Goal: Task Accomplishment & Management: Manage account settings

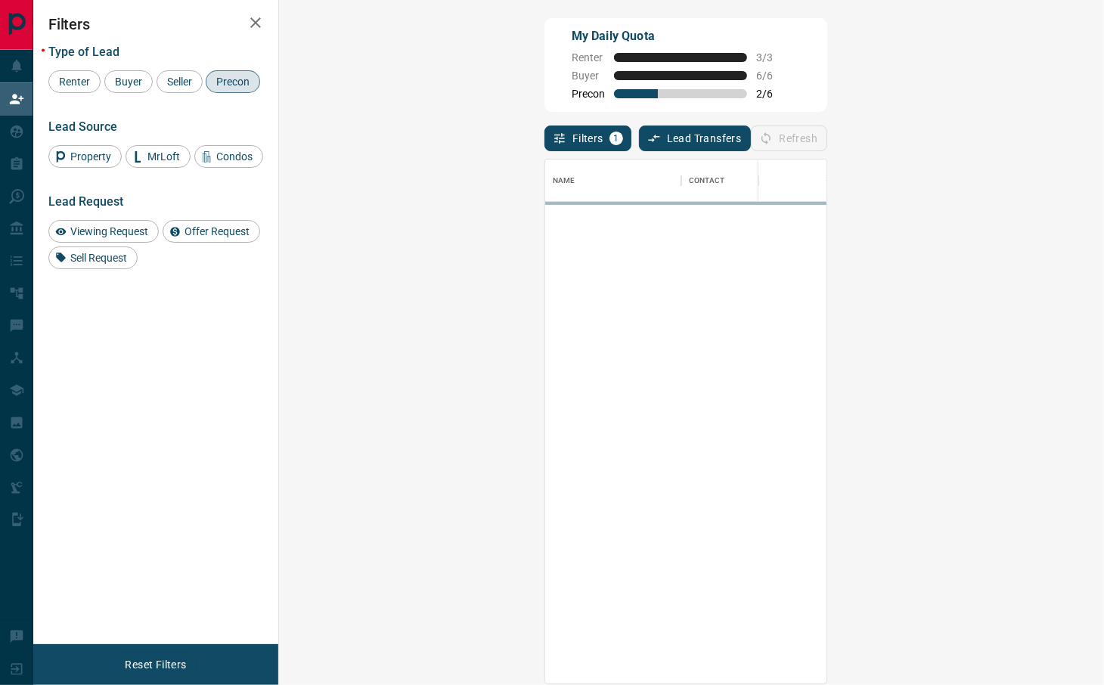
scroll to position [509, 776]
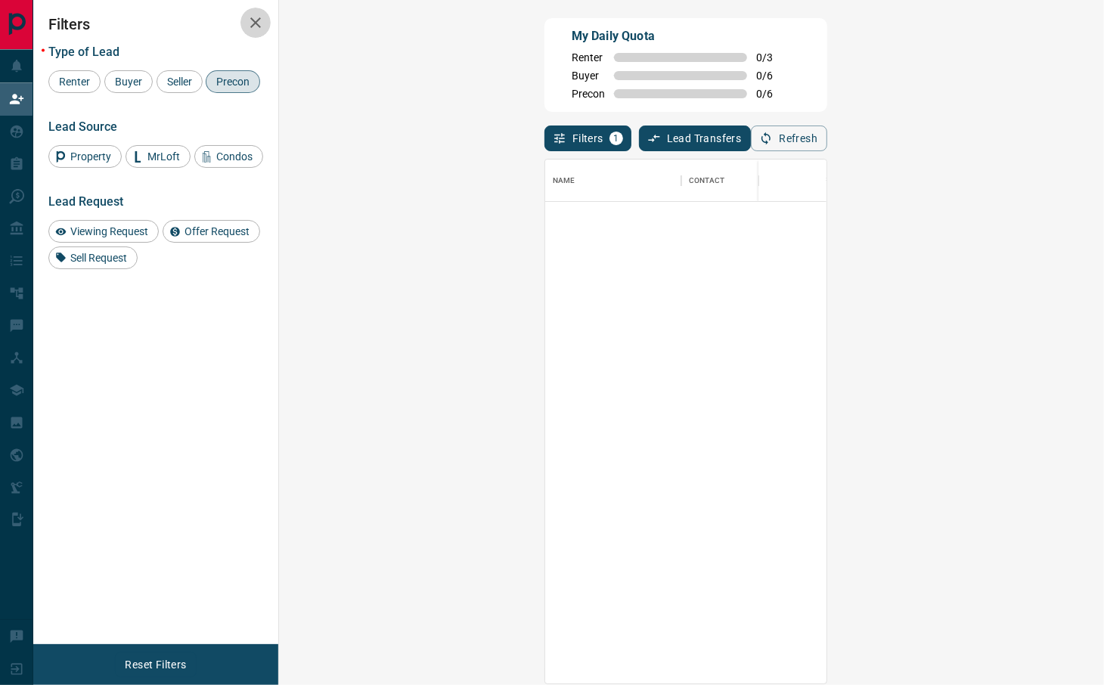
click at [250, 17] on icon "button" at bounding box center [255, 23] width 18 height 18
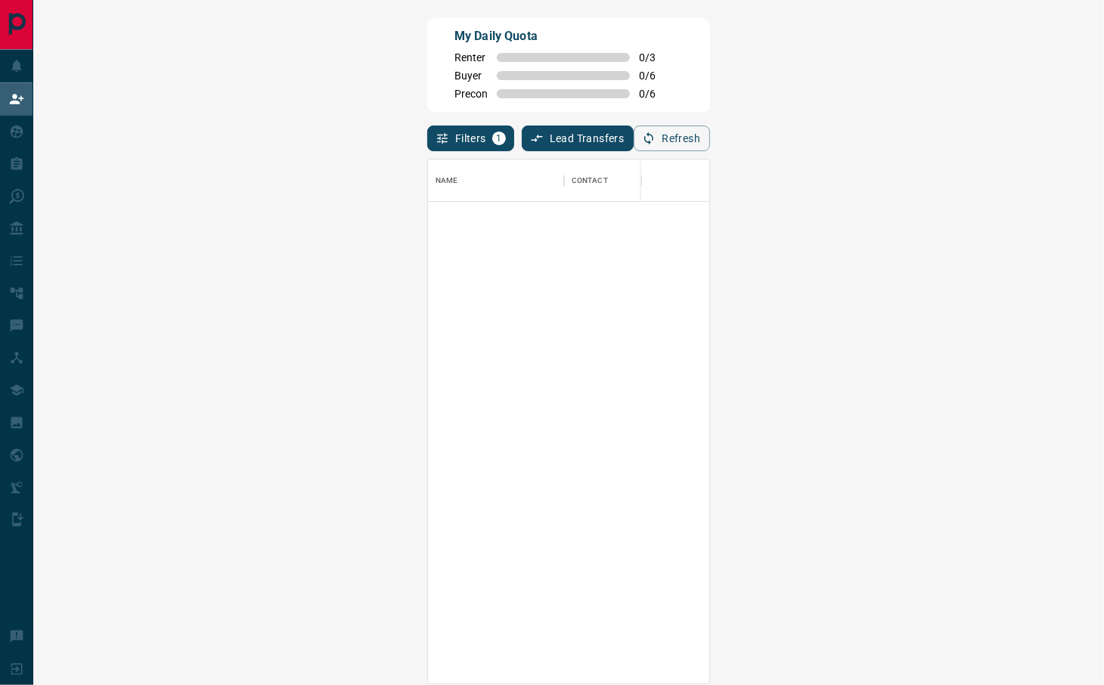
scroll to position [509, 1012]
click at [427, 137] on button "Filters 1" at bounding box center [470, 138] width 87 height 26
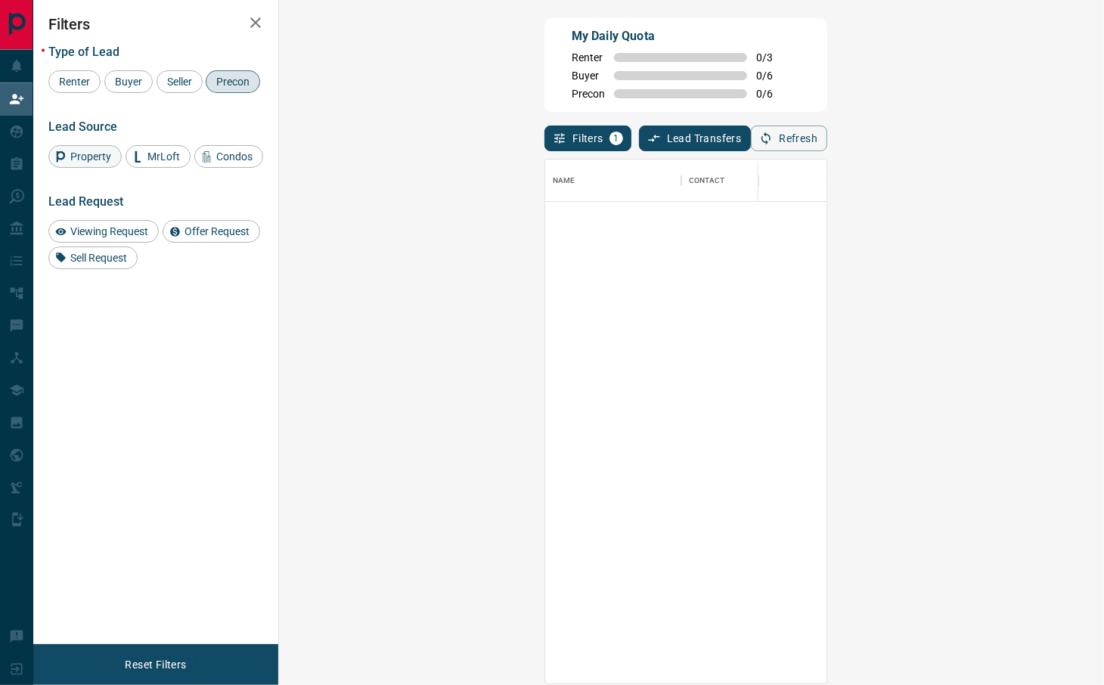
scroll to position [16, 15]
click at [211, 88] on span "Precon" at bounding box center [233, 82] width 44 height 12
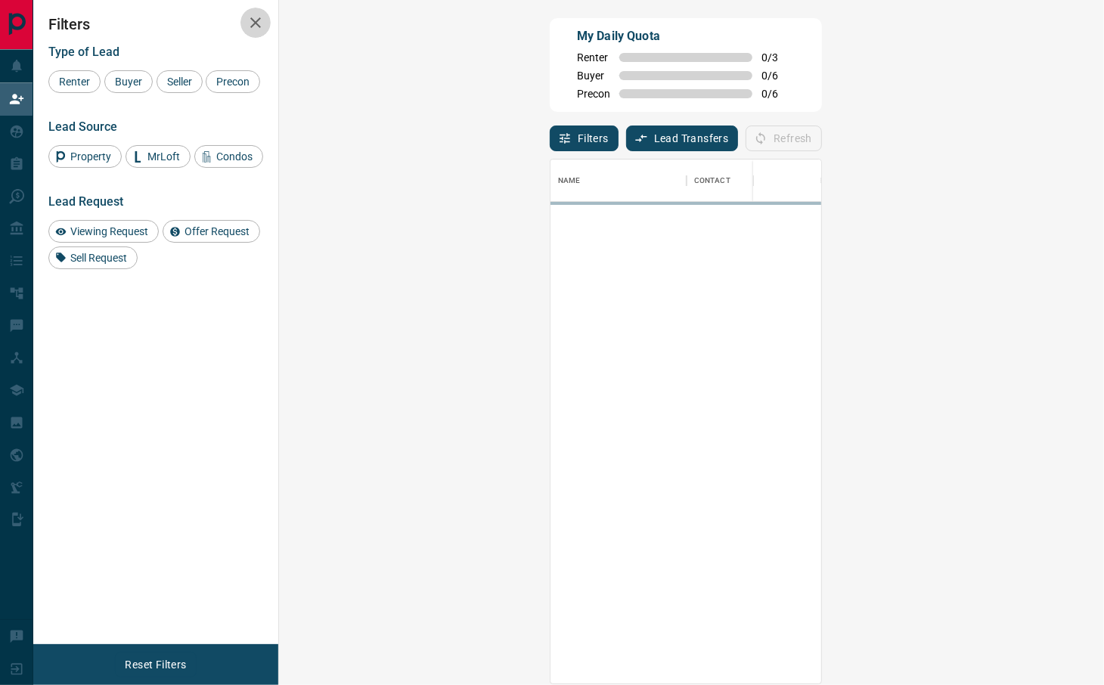
click at [258, 21] on icon "button" at bounding box center [255, 23] width 18 height 18
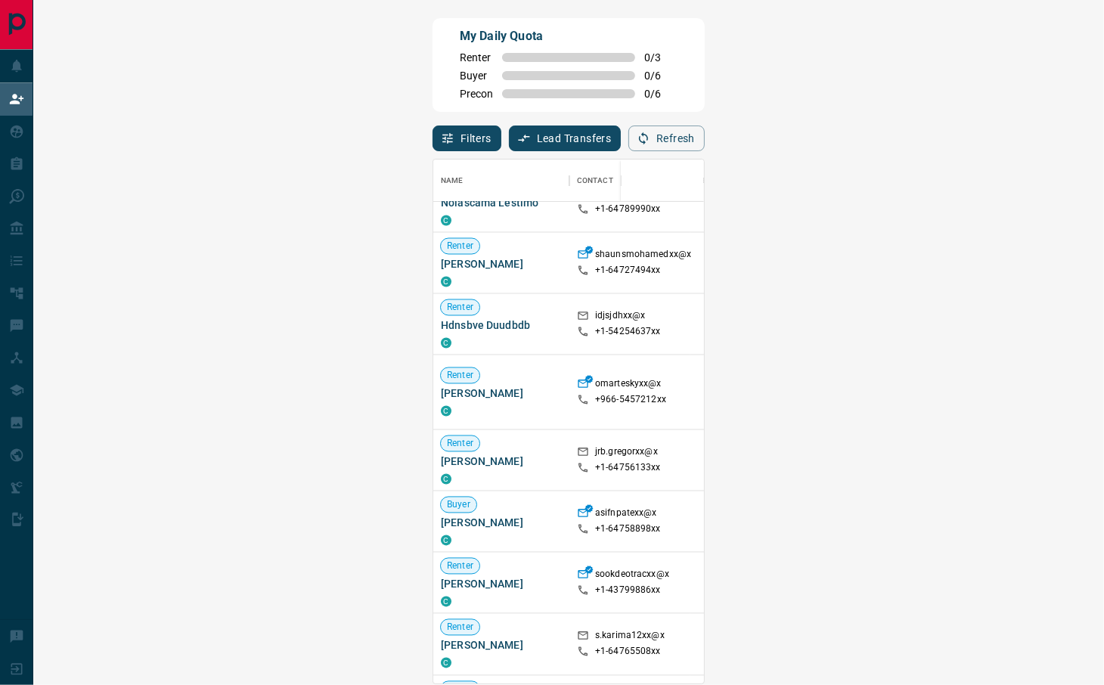
scroll to position [403, 0]
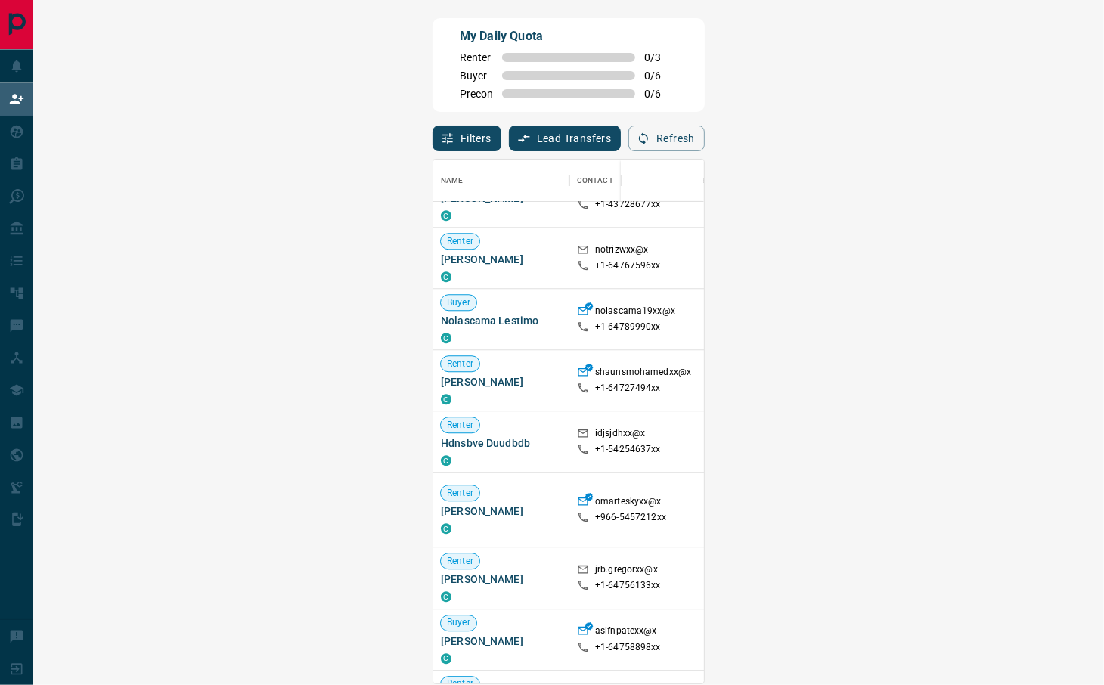
click at [1017, 380] on span "Viewing Request ( 1 )" at bounding box center [1058, 381] width 83 height 11
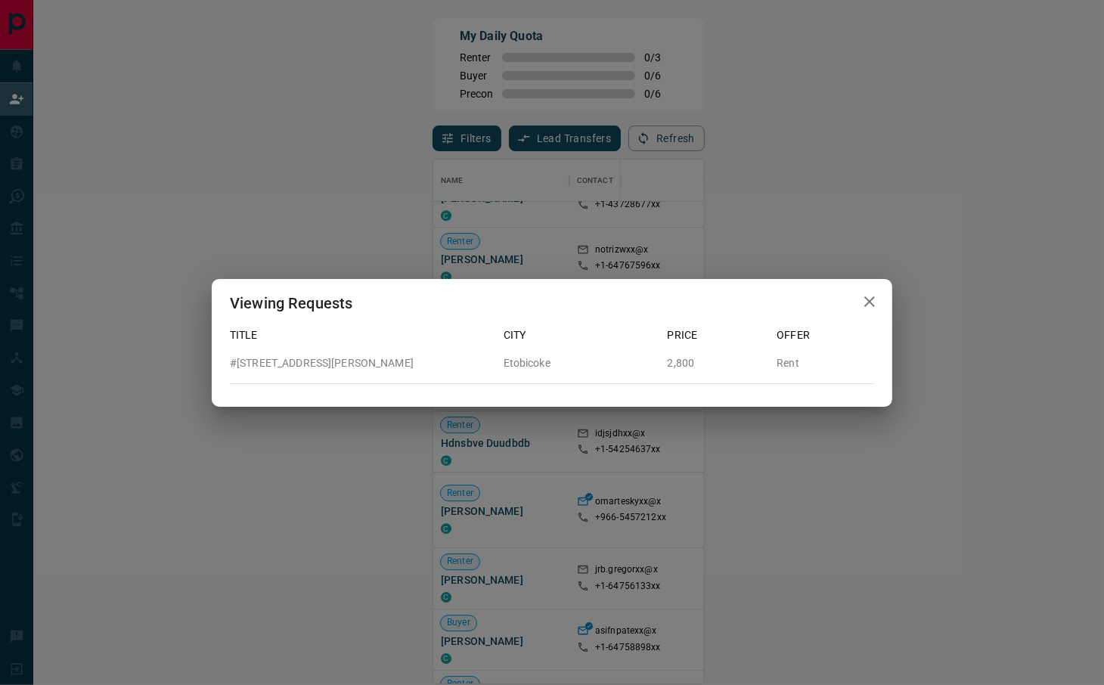
click at [865, 299] on icon "button" at bounding box center [869, 302] width 18 height 18
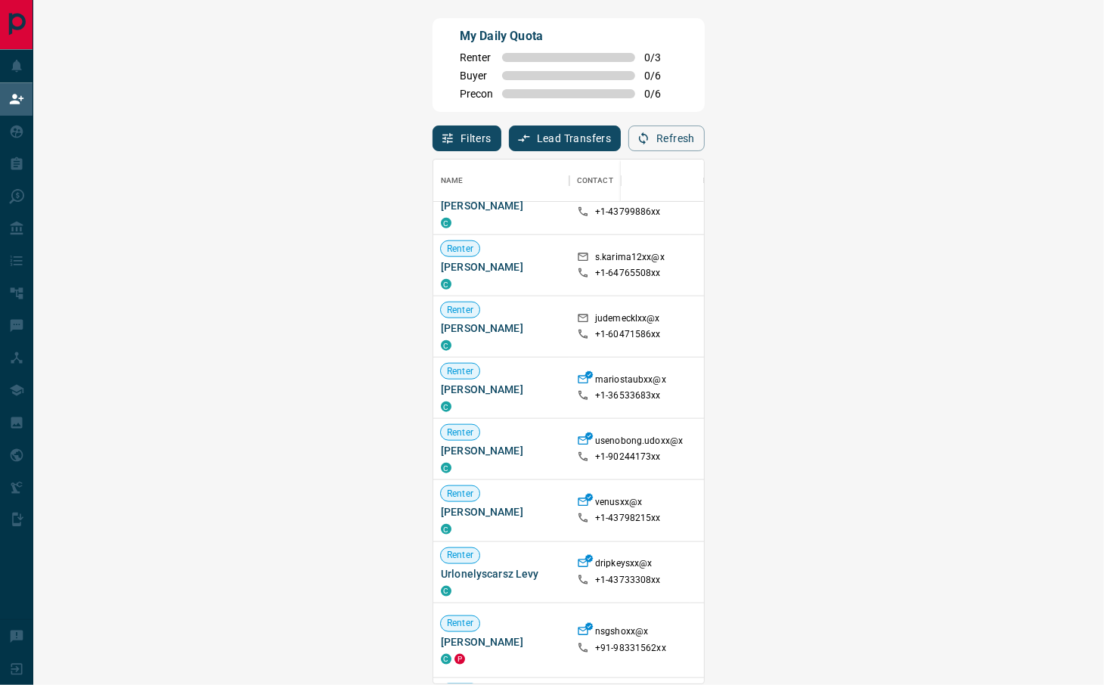
scroll to position [869, 0]
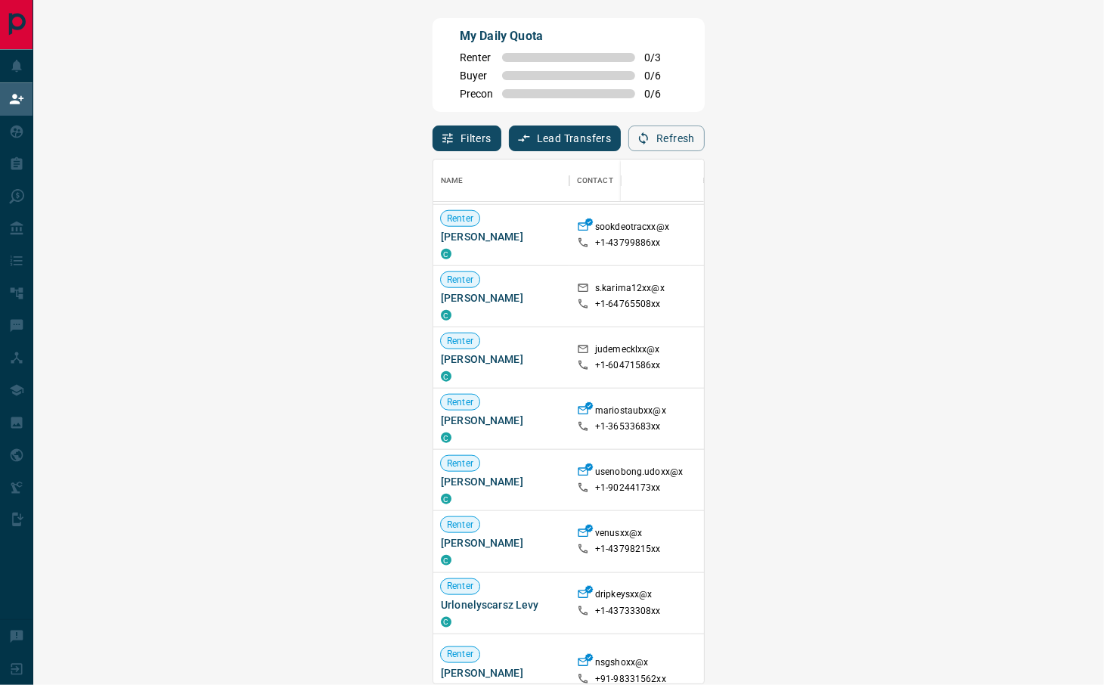
click at [1017, 481] on span "Viewing Request ( 1 )" at bounding box center [1058, 480] width 83 height 11
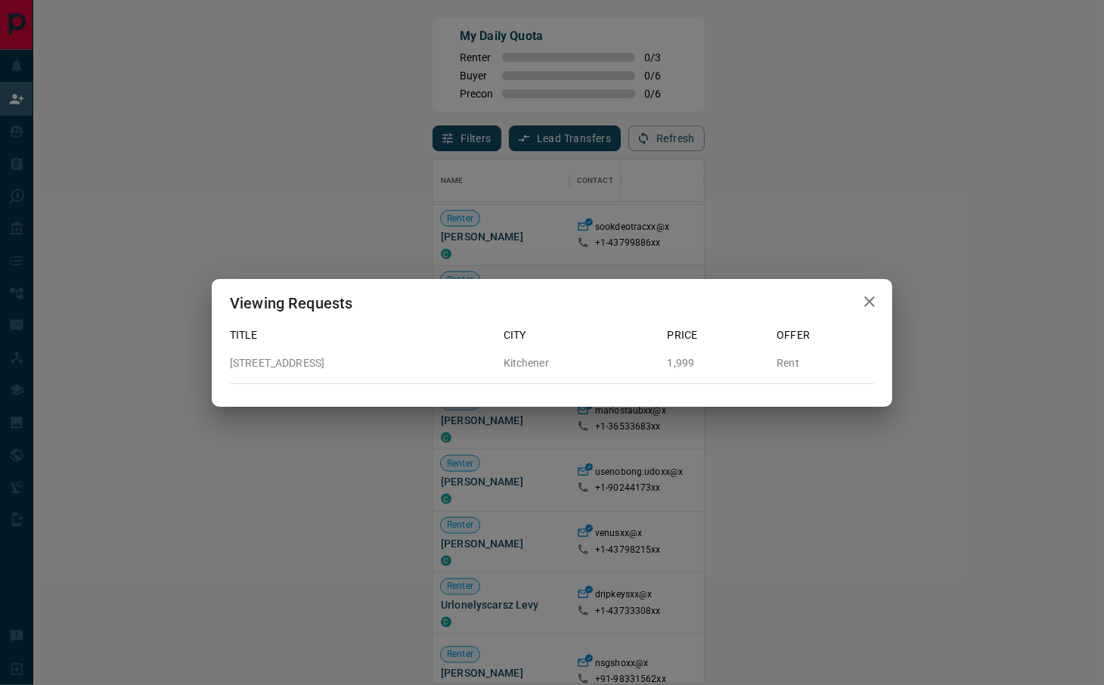
click at [705, 481] on div "Viewing Requests Title City Price Offer 108 - 690 King Street W Kitchener 1,999…" at bounding box center [552, 342] width 1104 height 685
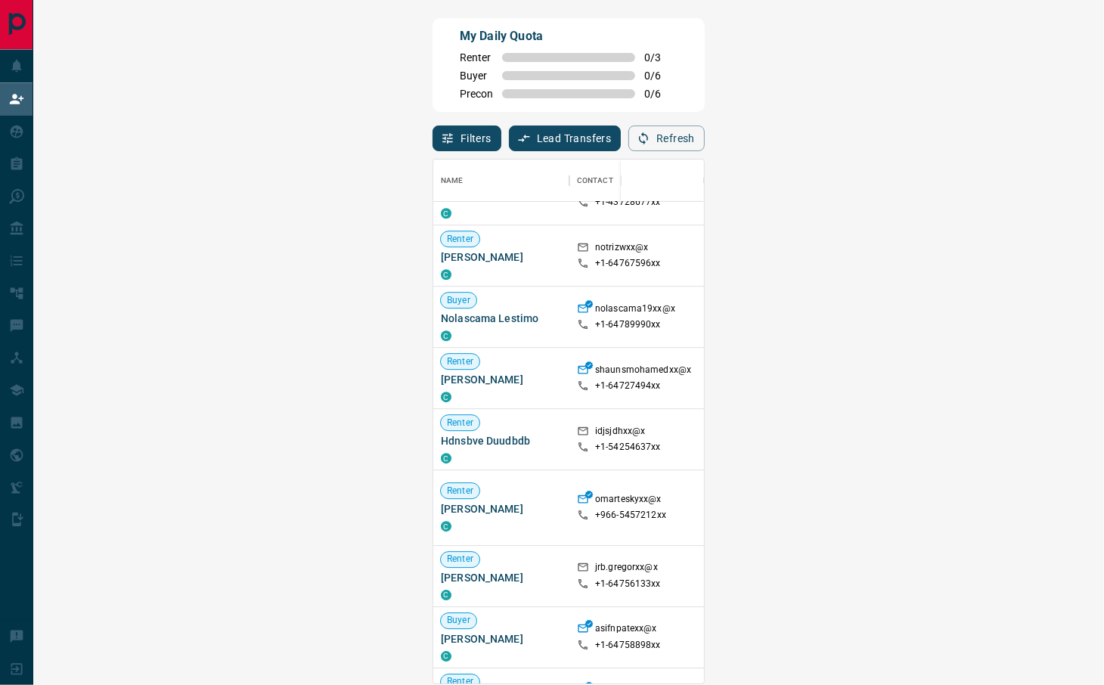
scroll to position [365, 0]
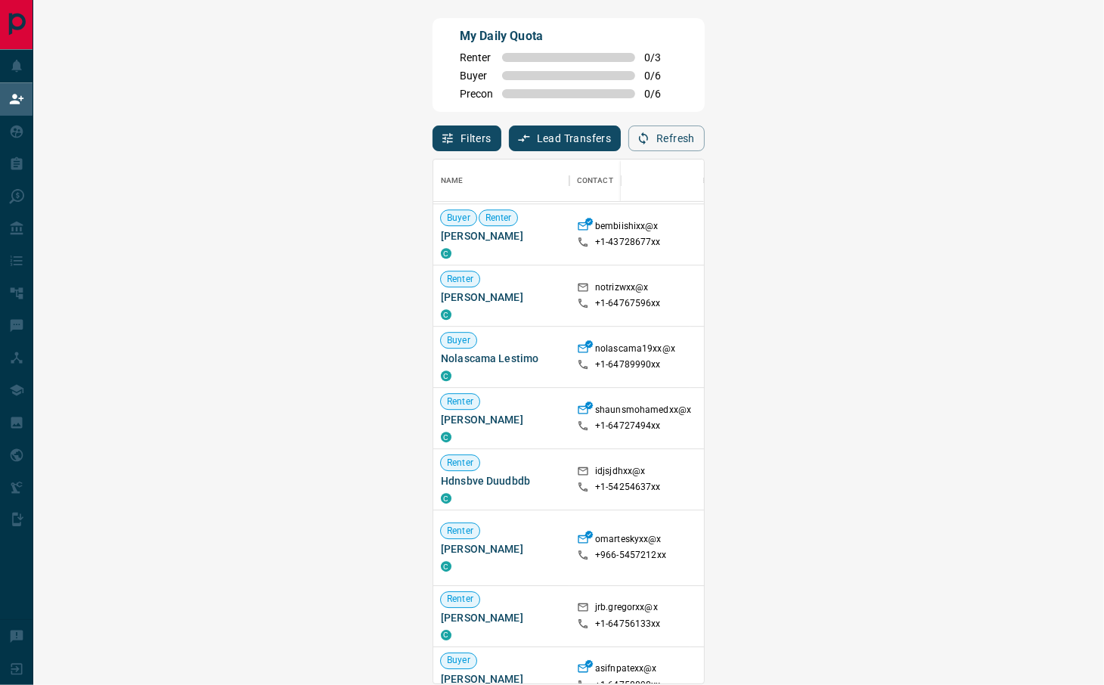
click at [1017, 411] on span "Viewing Request ( 1 )" at bounding box center [1058, 418] width 83 height 15
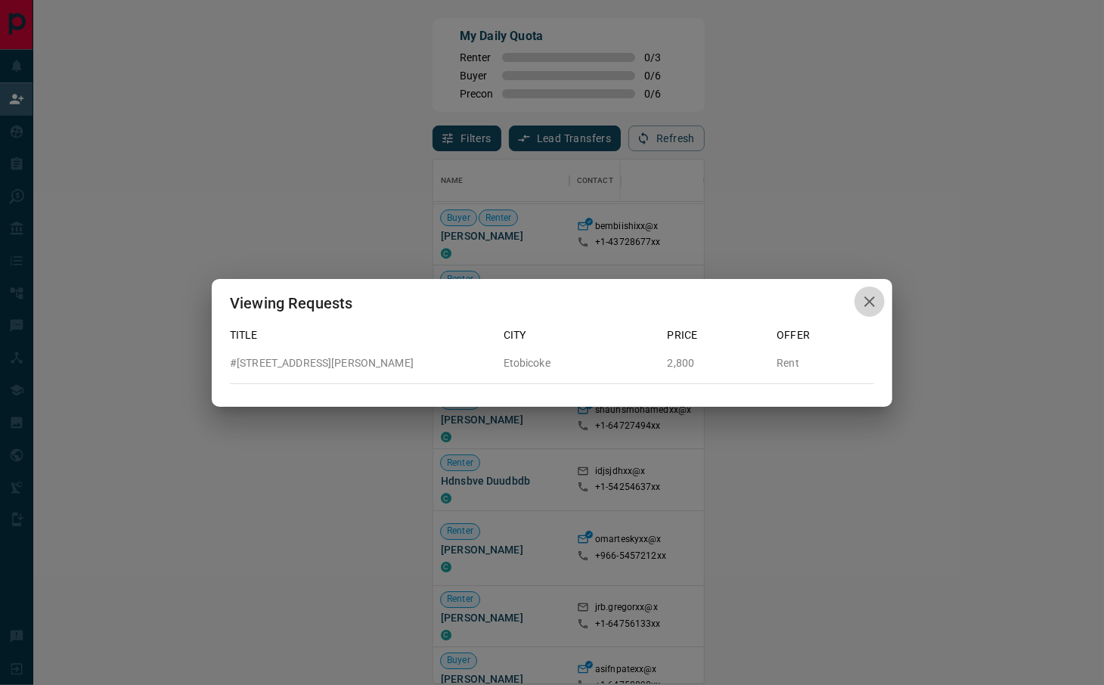
click at [878, 299] on button "button" at bounding box center [869, 302] width 30 height 31
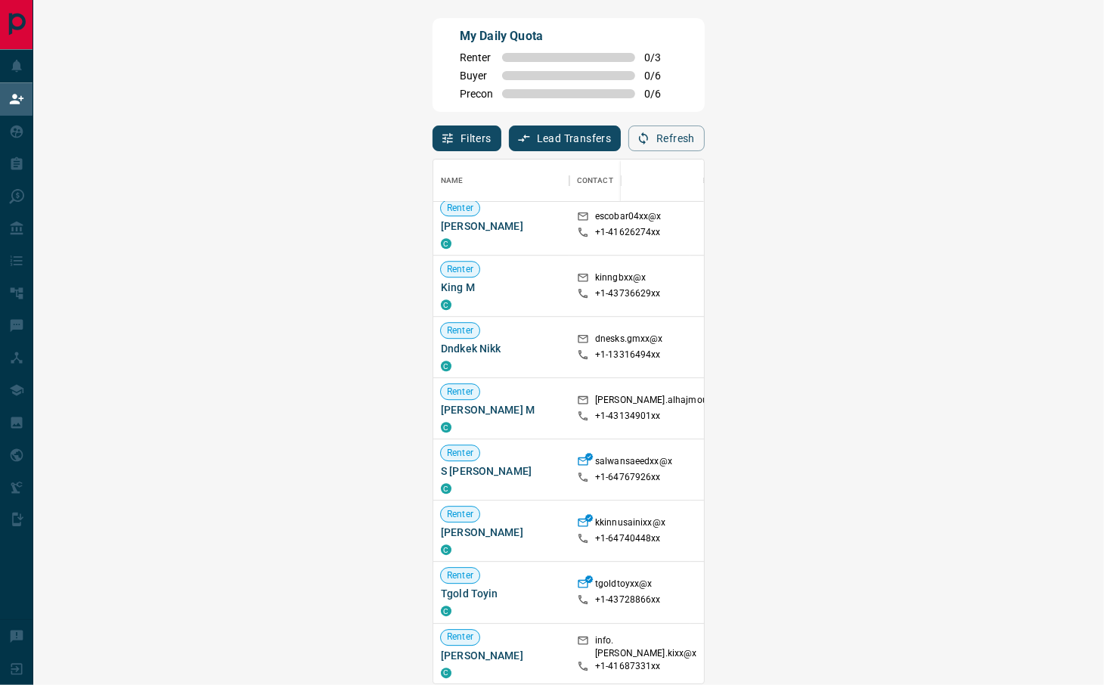
scroll to position [2584, 0]
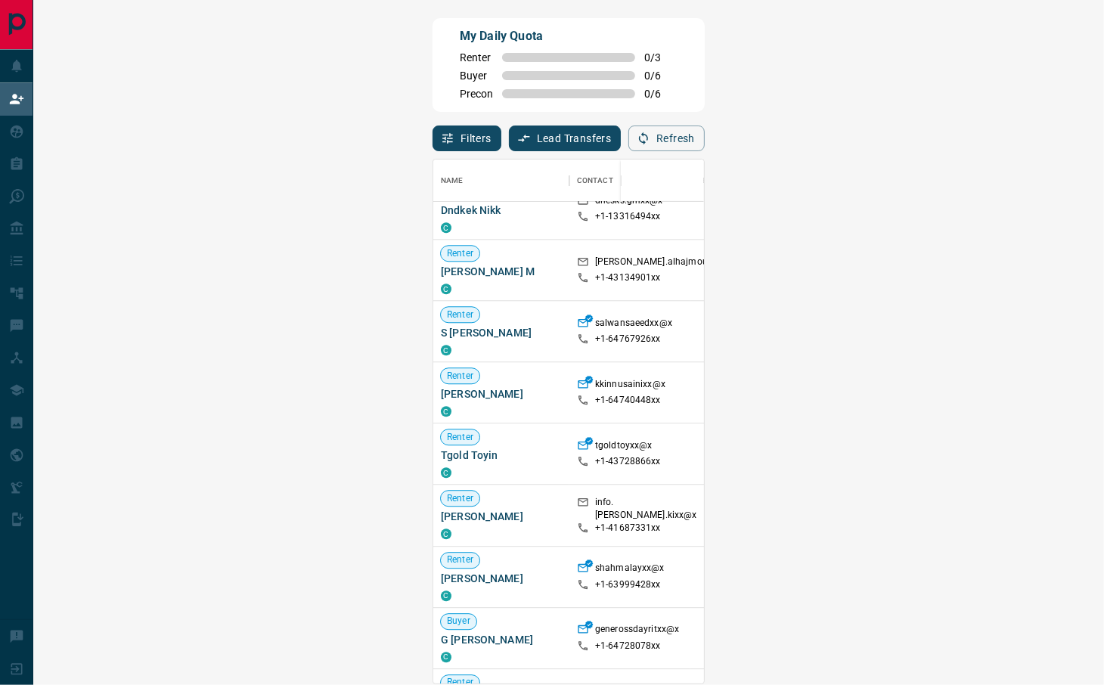
click at [1017, 513] on span "Offer Request ( 2 )" at bounding box center [1052, 515] width 70 height 11
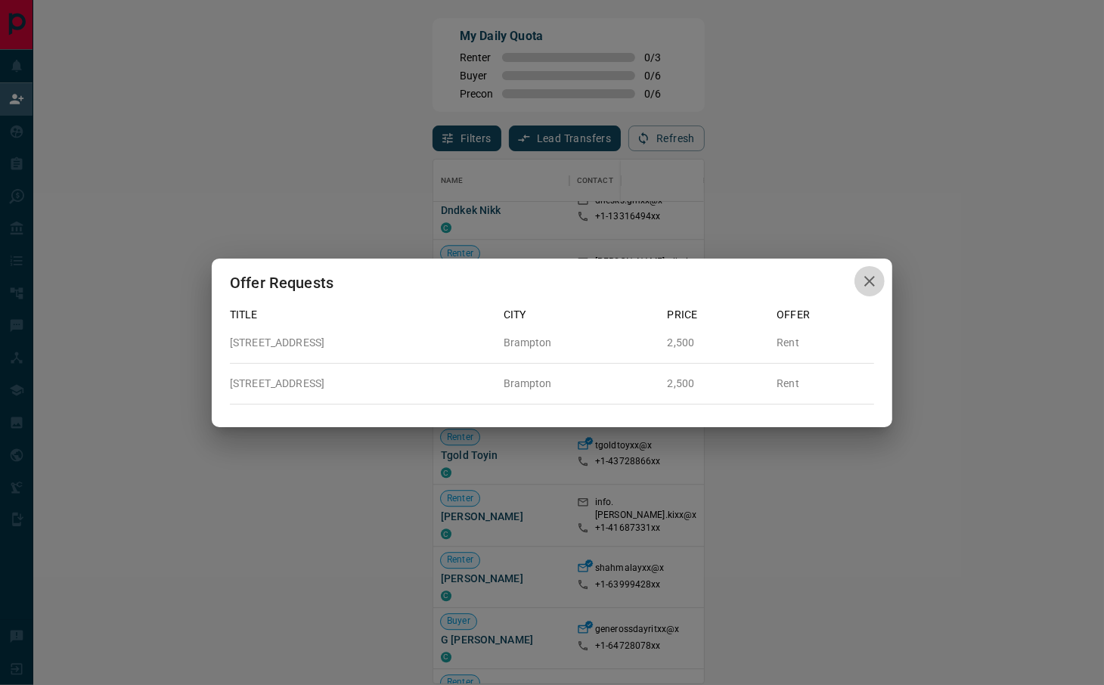
click at [874, 279] on icon "button" at bounding box center [869, 281] width 18 height 18
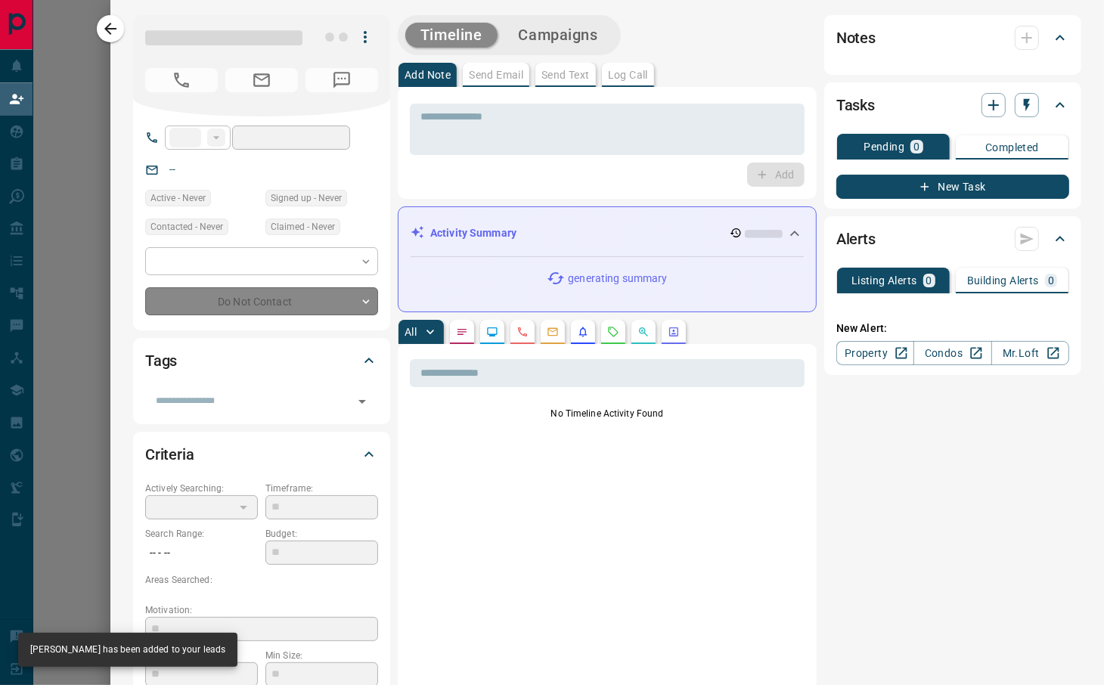
type input "**"
type input "**********"
type input "**"
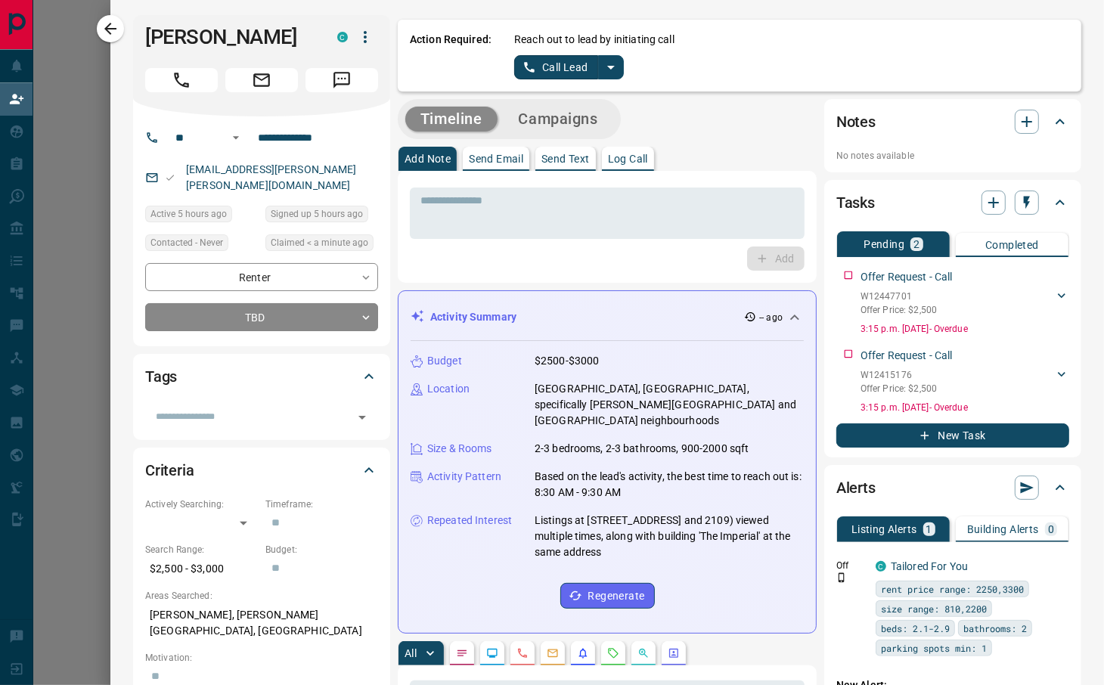
scroll to position [0, 0]
drag, startPoint x: 251, startPoint y: 41, endPoint x: 119, endPoint y: 22, distance: 133.6
click at [119, 22] on div "**********" at bounding box center [606, 342] width 993 height 685
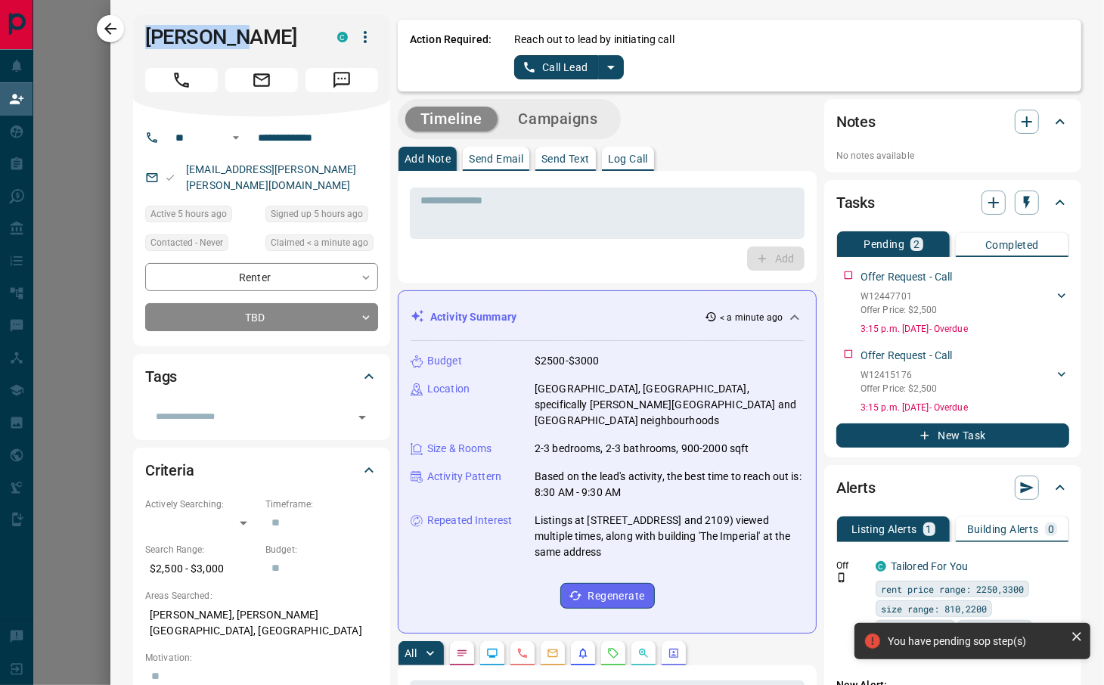
copy div "[PERSON_NAME]"
click at [595, 263] on div "Add" at bounding box center [607, 258] width 395 height 24
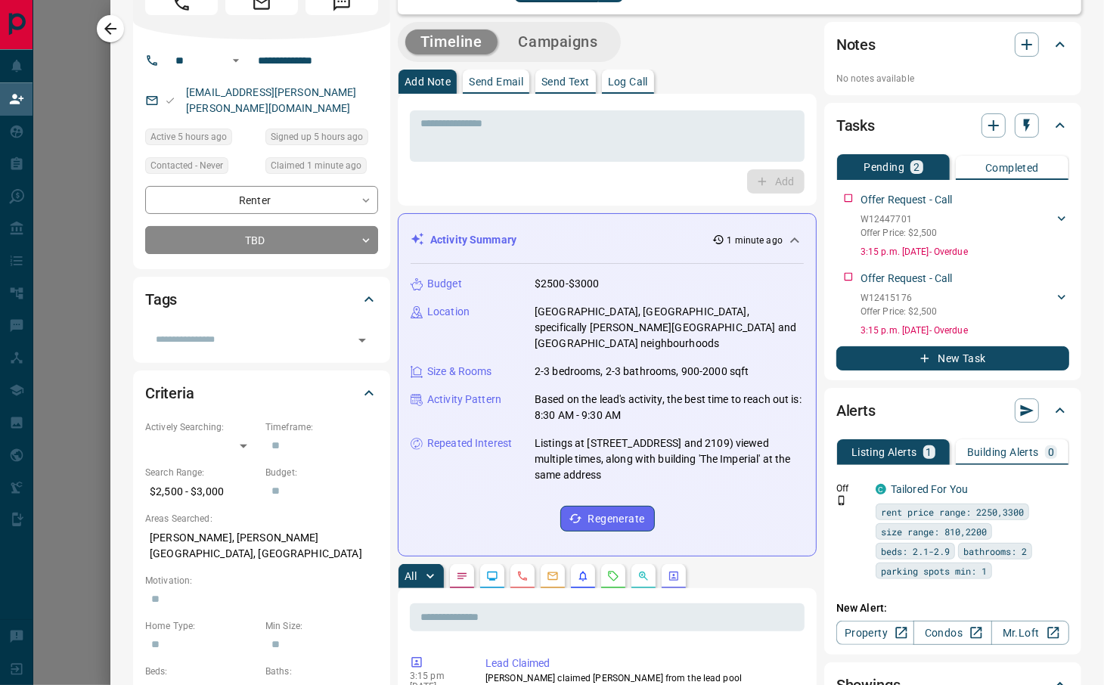
scroll to position [0, 0]
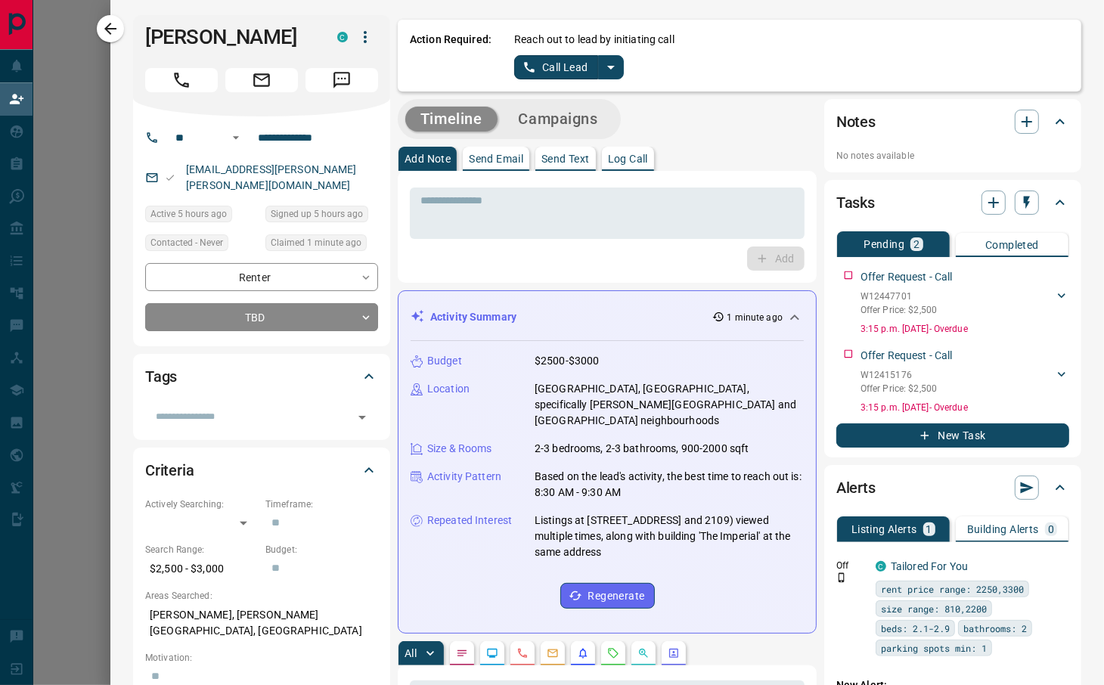
click at [559, 266] on div "Add" at bounding box center [607, 258] width 395 height 24
drag, startPoint x: 114, startPoint y: 23, endPoint x: 703, endPoint y: 403, distance: 700.6
click at [114, 23] on icon "button" at bounding box center [110, 29] width 18 height 18
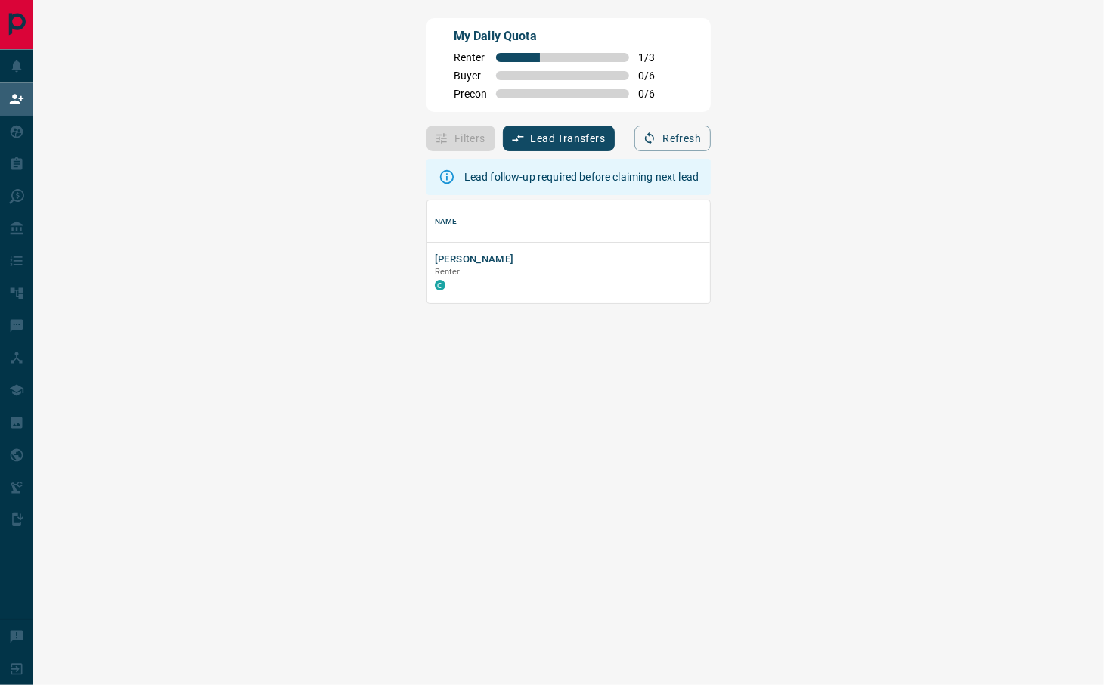
click at [526, 420] on div "Lead follow-up required before claiming next lead Name Details Last Active Clai…" at bounding box center [568, 417] width 284 height 533
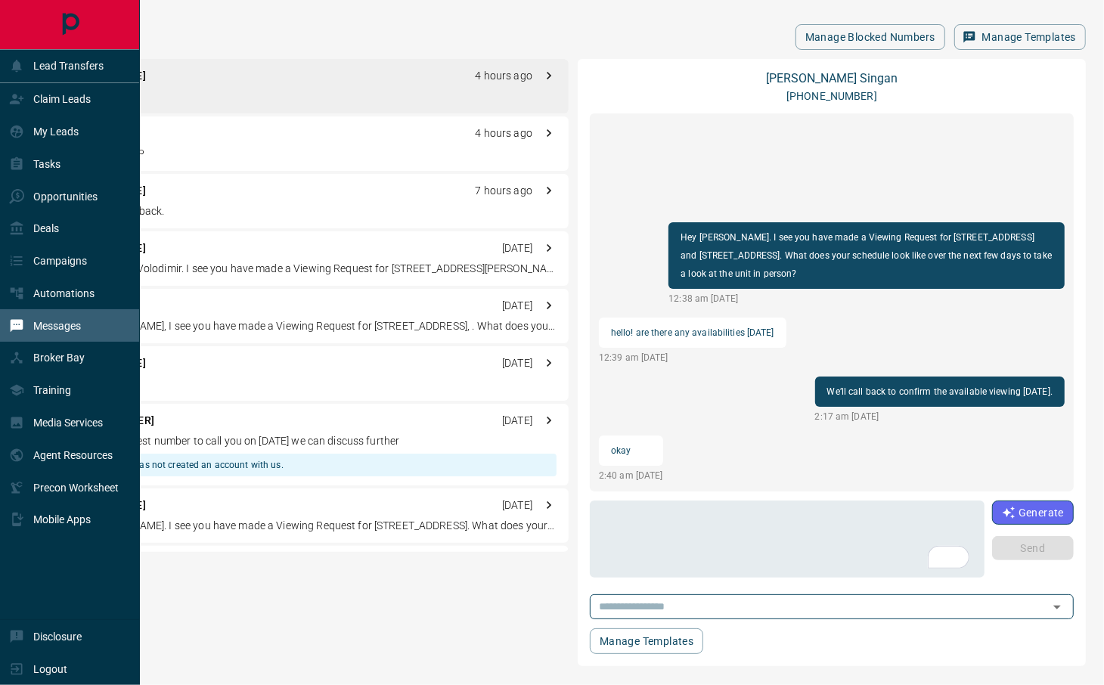
click at [54, 327] on p "Messages" at bounding box center [57, 326] width 48 height 12
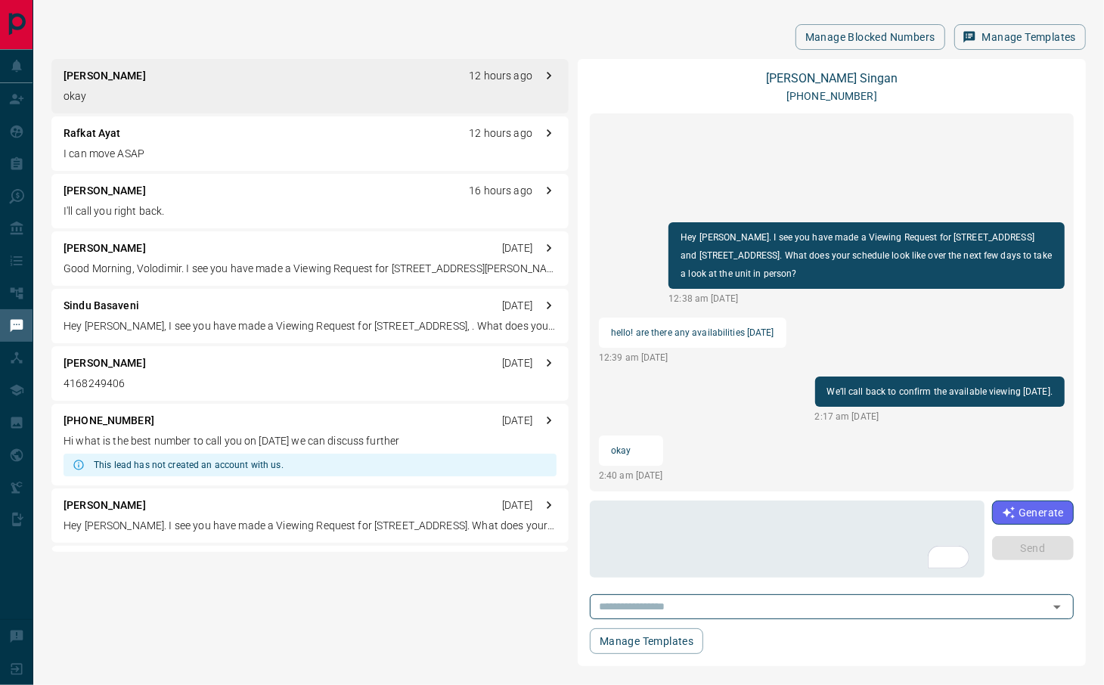
click at [346, 217] on p "I'll call you right back." at bounding box center [310, 211] width 493 height 16
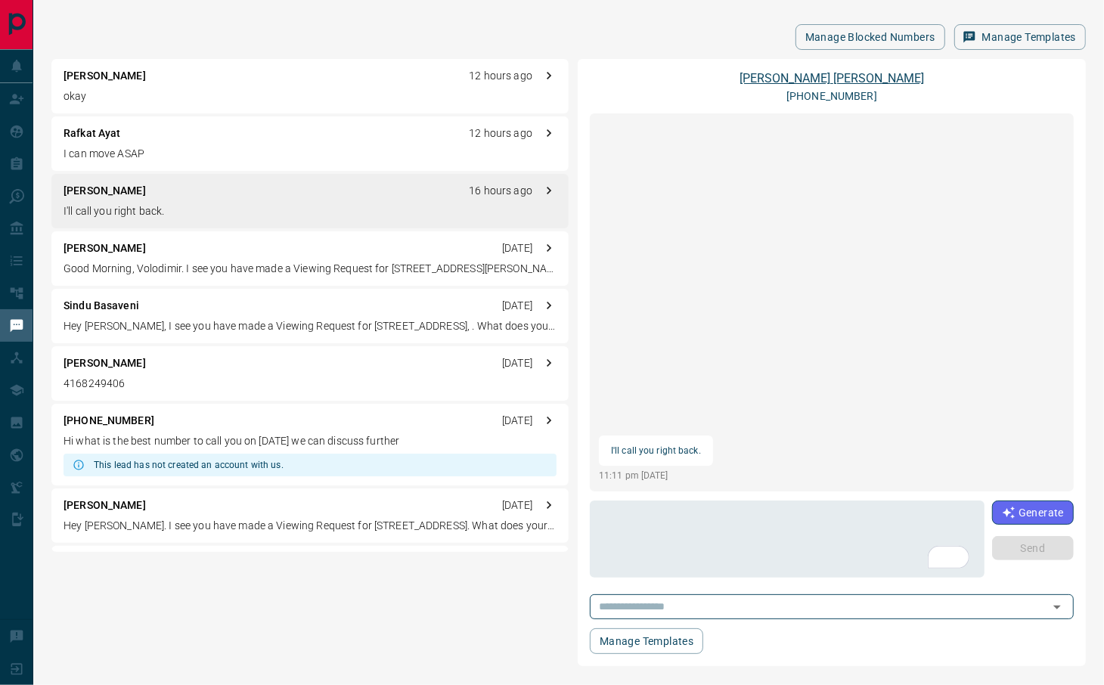
click at [841, 79] on link "[PERSON_NAME]" at bounding box center [831, 78] width 184 height 14
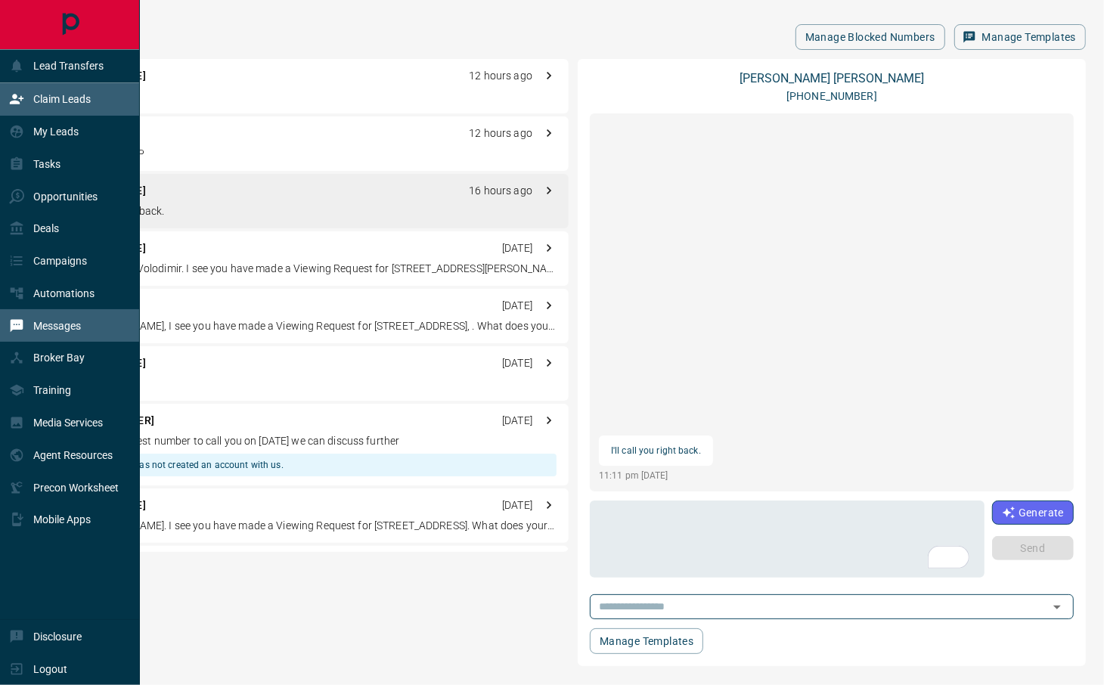
click at [73, 104] on p "Claim Leads" at bounding box center [61, 99] width 57 height 12
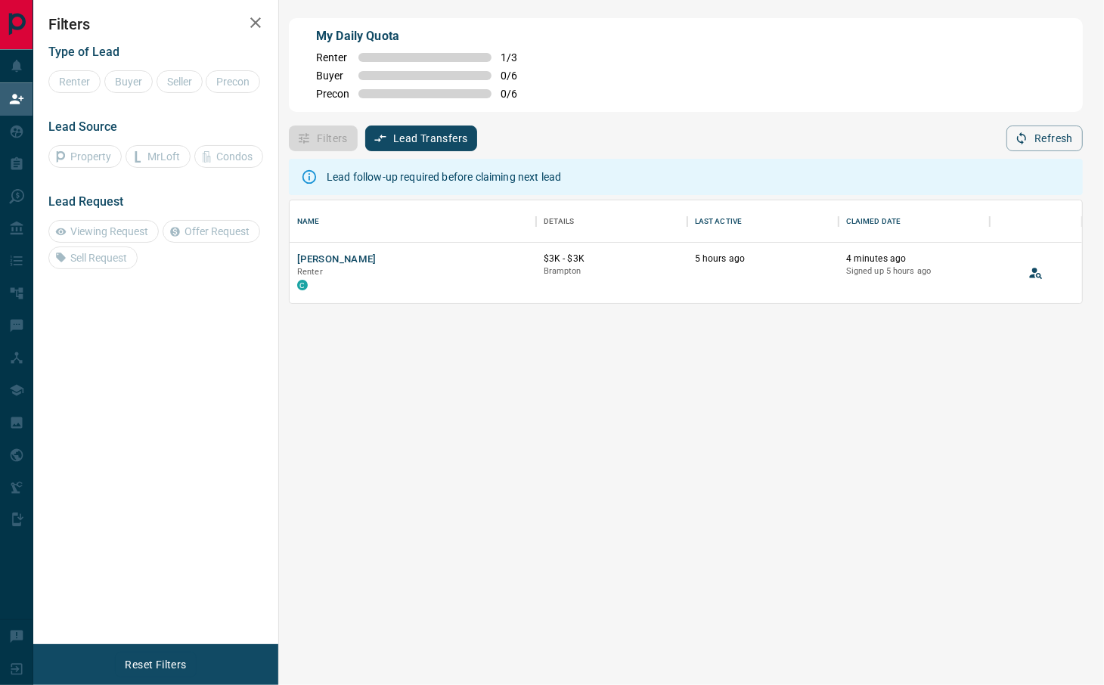
scroll to position [87, 776]
click at [262, 23] on icon "button" at bounding box center [255, 23] width 18 height 18
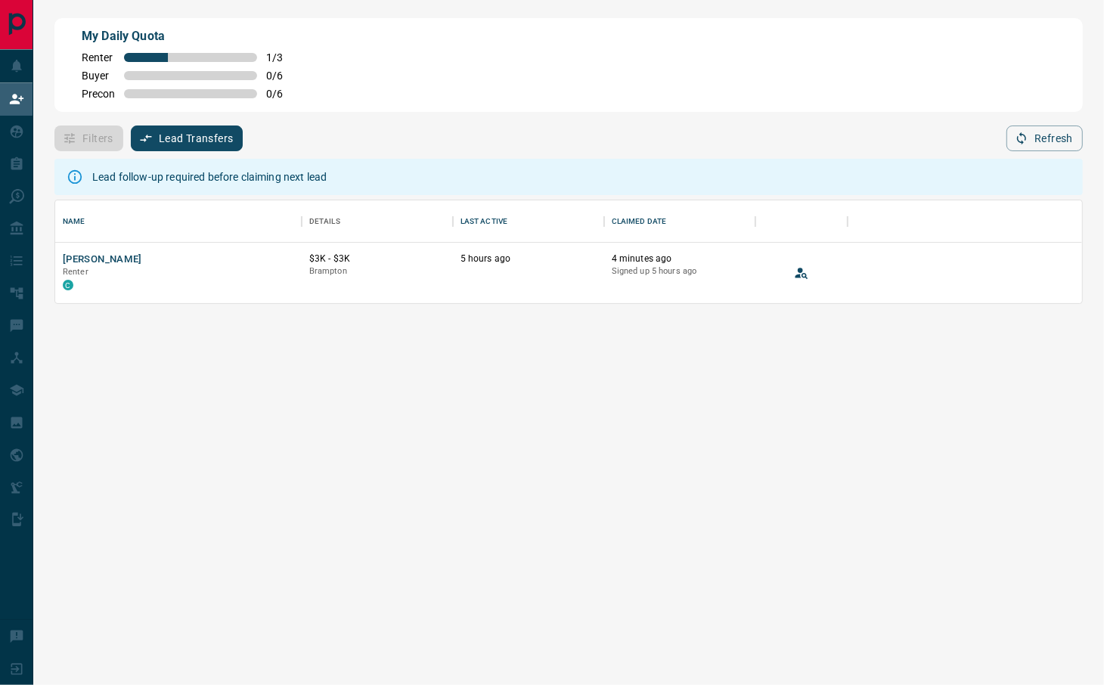
scroll to position [87, 1012]
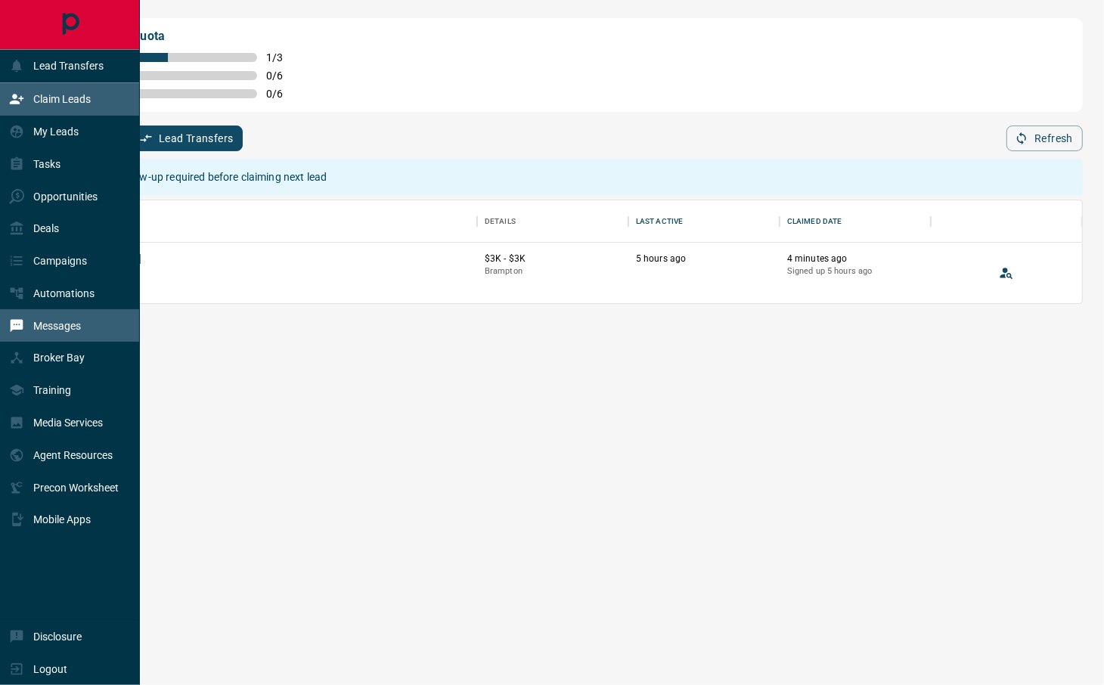
click at [78, 327] on p "Messages" at bounding box center [57, 326] width 48 height 12
